Goal: Transaction & Acquisition: Purchase product/service

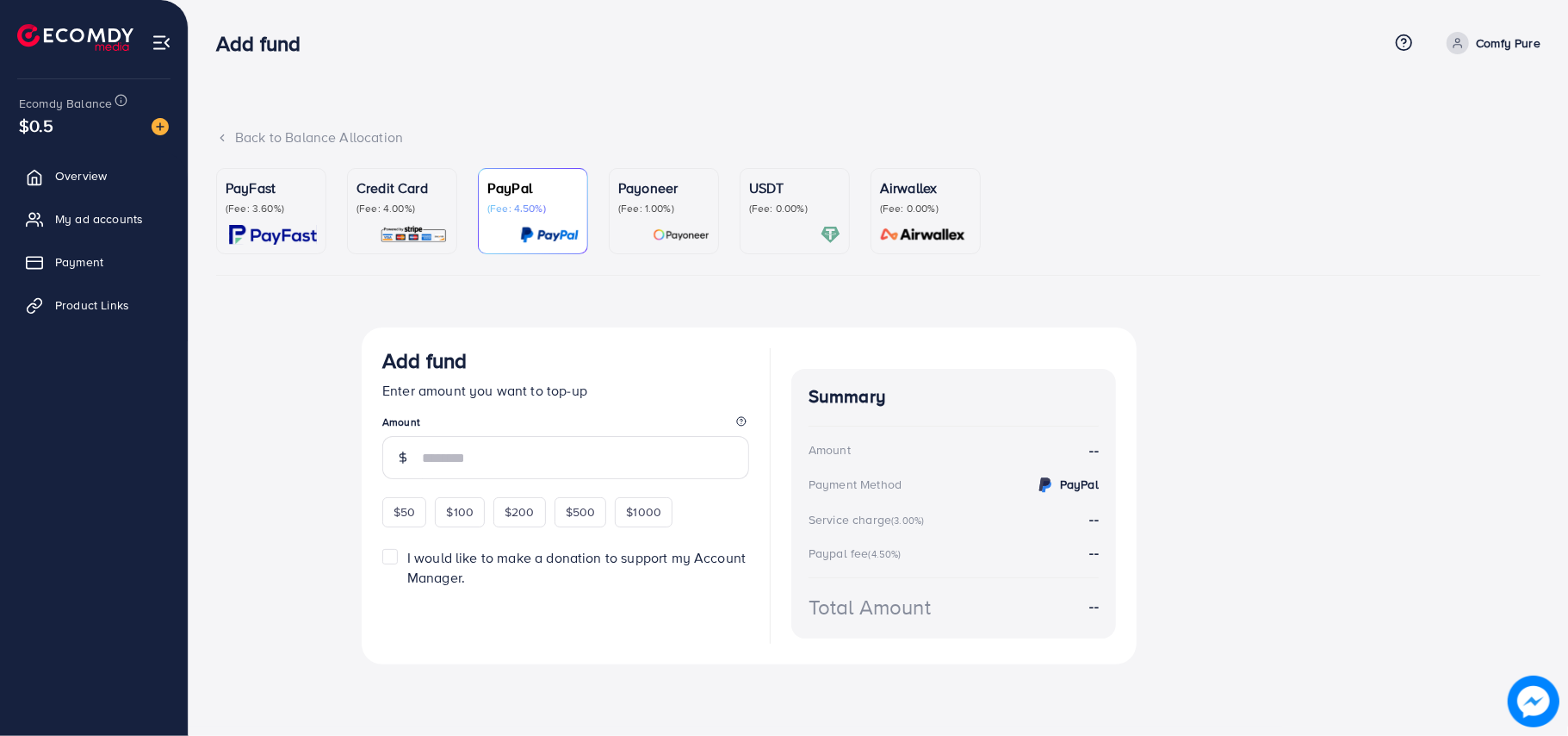
click at [414, 244] on link "Credit Card (Fee: 4.00%)" at bounding box center [402, 211] width 110 height 87
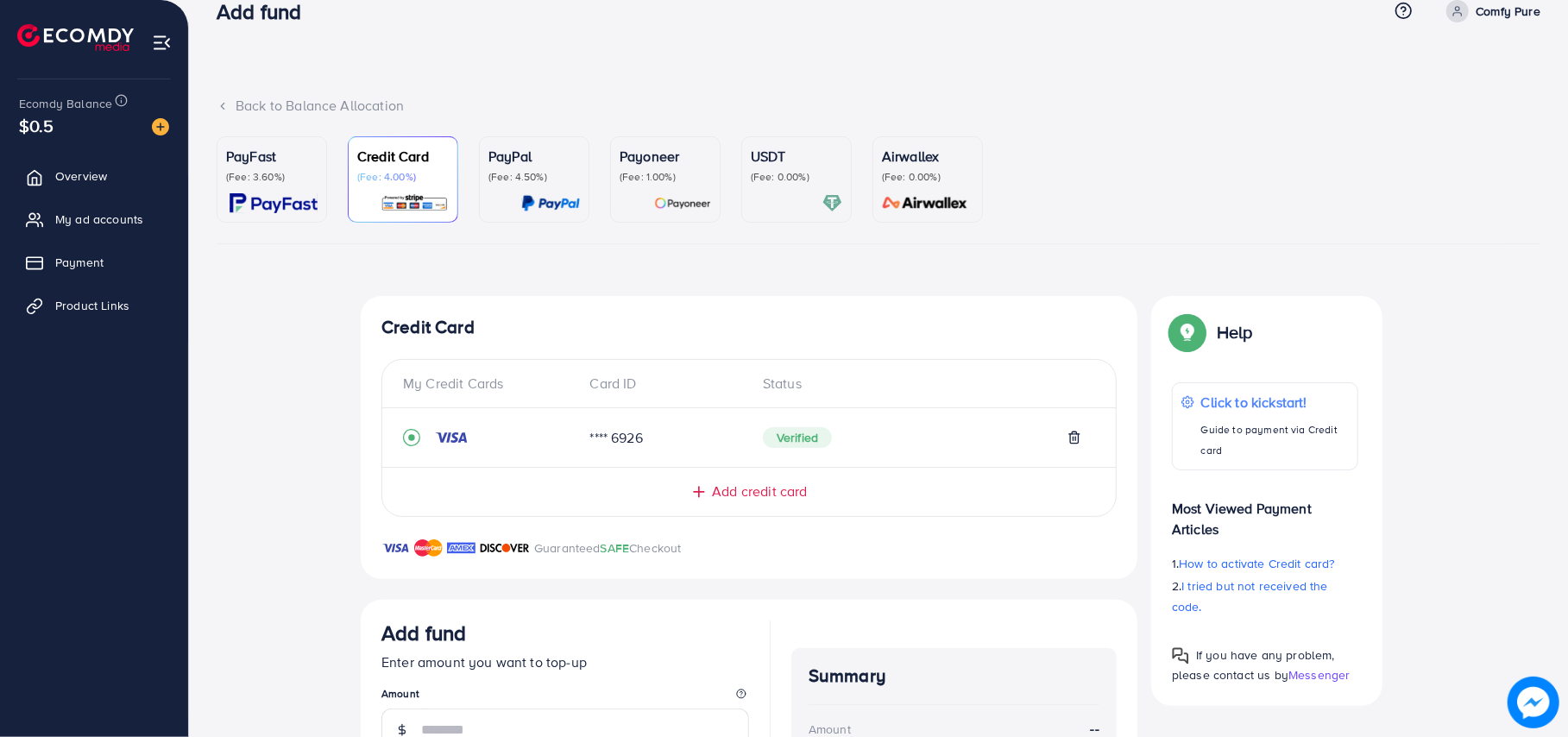
scroll to position [26, 0]
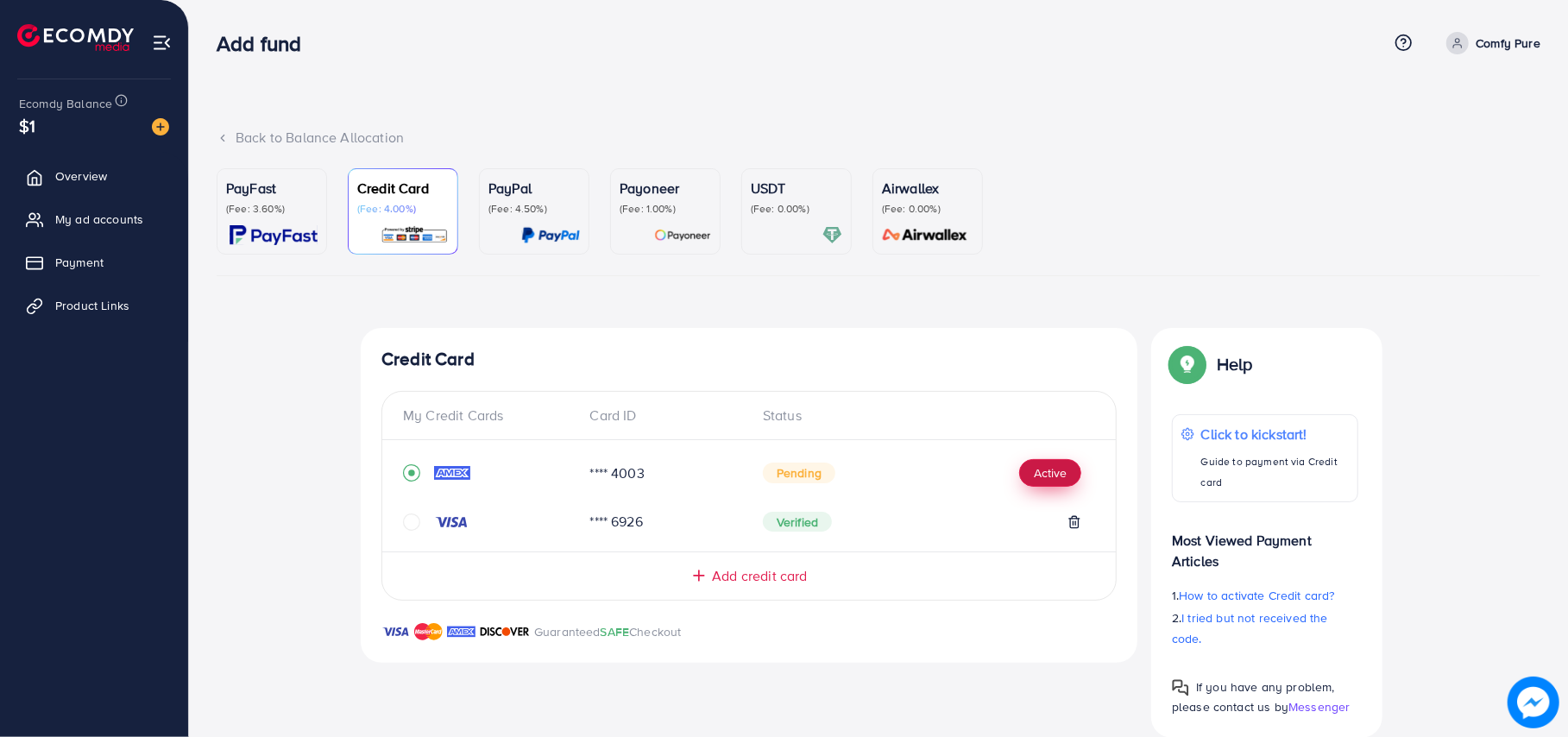
click at [1045, 476] on button "Active" at bounding box center [1049, 472] width 62 height 28
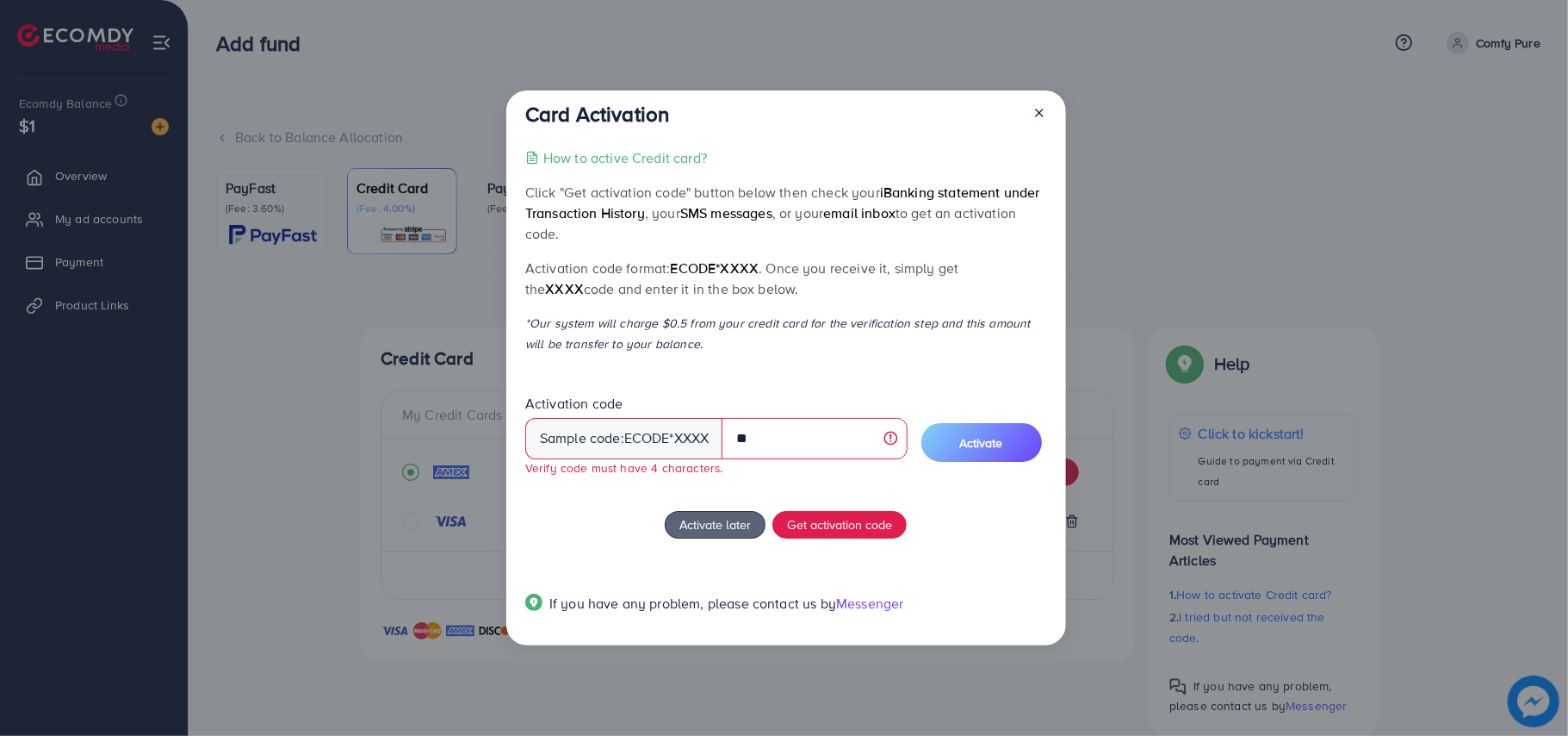
type input "*"
